Goal: Information Seeking & Learning: Compare options

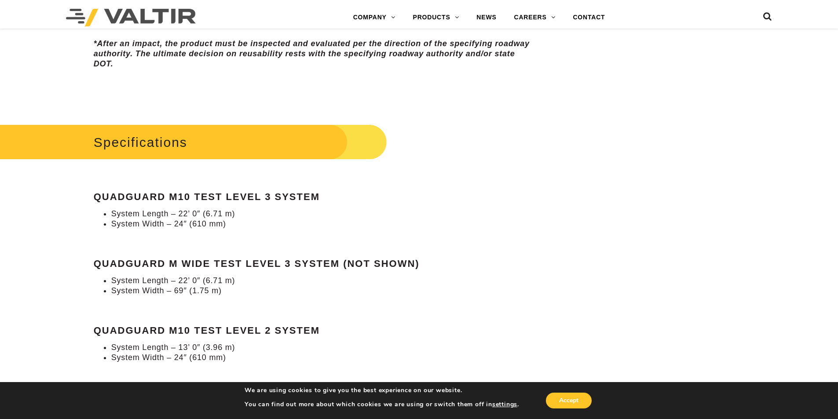
scroll to position [747, 0]
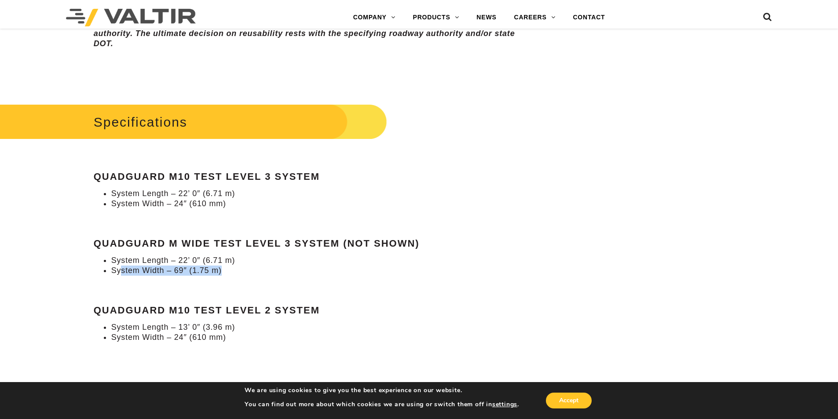
drag, startPoint x: 119, startPoint y: 273, endPoint x: 224, endPoint y: 274, distance: 104.6
click at [224, 274] on li "System Width – 69″ (1.75 m)" at bounding box center [322, 271] width 423 height 10
click at [262, 277] on div "Specifications QuadGuard M10 Test Level 3 System System Length – 22’ 0″ (6.71 m…" at bounding box center [314, 222] width 441 height 241
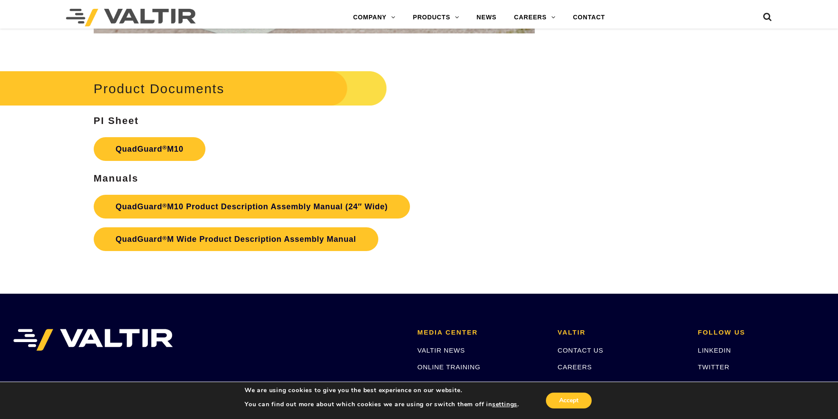
scroll to position [3254, 0]
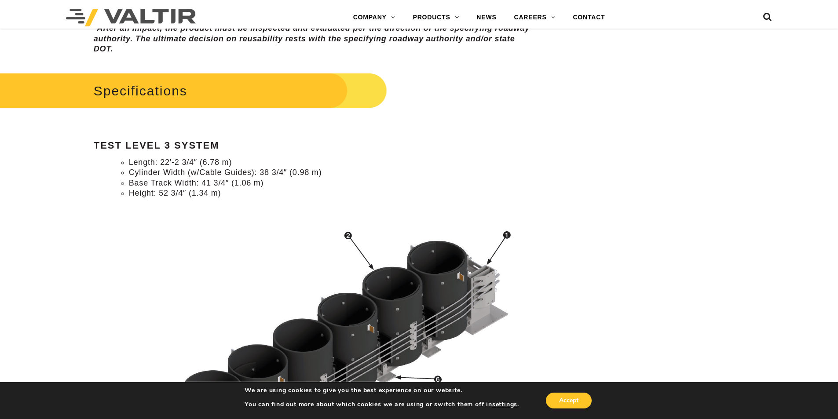
scroll to position [624, 0]
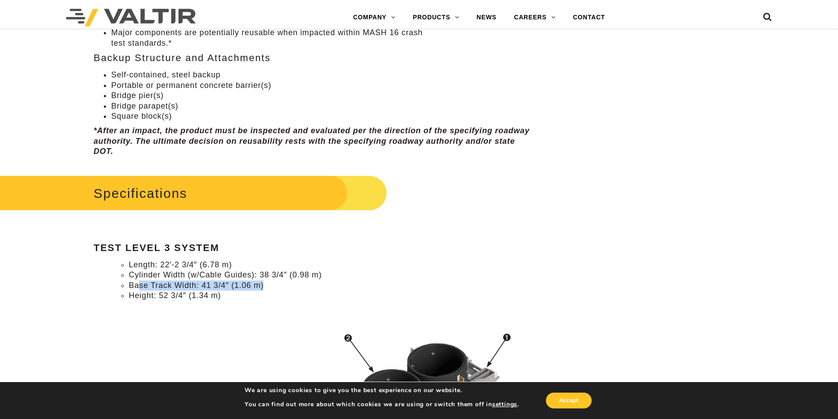
drag, startPoint x: 276, startPoint y: 283, endPoint x: 141, endPoint y: 288, distance: 135.5
click at [141, 288] on li "Base Track Width: 41 3/4″ (1.06 m)" at bounding box center [332, 286] width 406 height 10
click at [346, 273] on li "Cylinder Width (w/Cable Guides): 38 3/4″ (0.98 m)" at bounding box center [332, 275] width 406 height 10
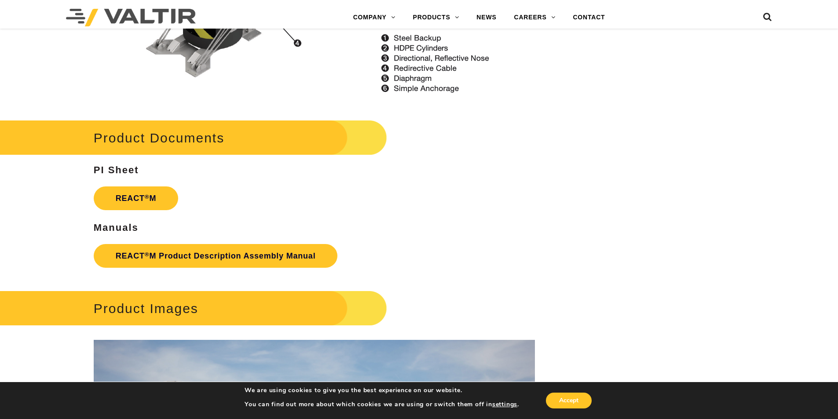
scroll to position [1151, 0]
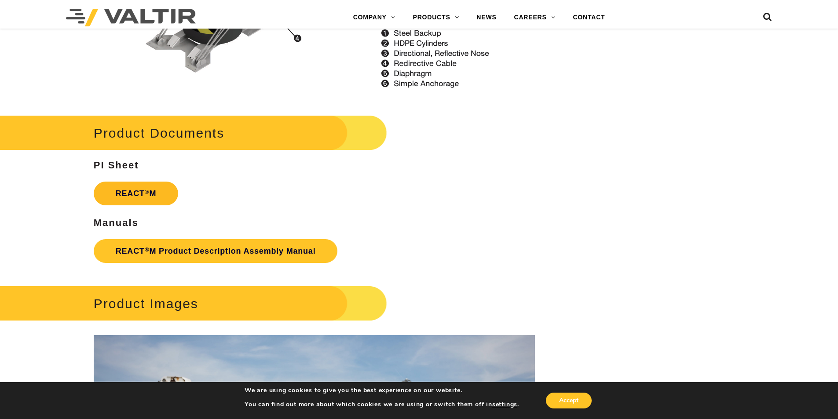
click at [152, 196] on strong "REACT ® M" at bounding box center [136, 193] width 41 height 9
